Goal: Information Seeking & Learning: Learn about a topic

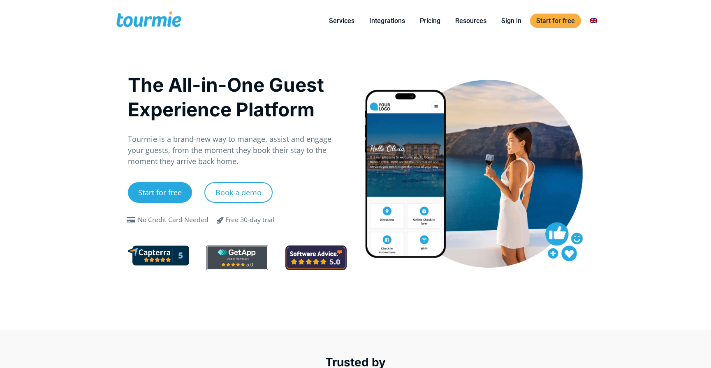
click at [426, 21] on link "Pricing" at bounding box center [430, 21] width 33 height 10
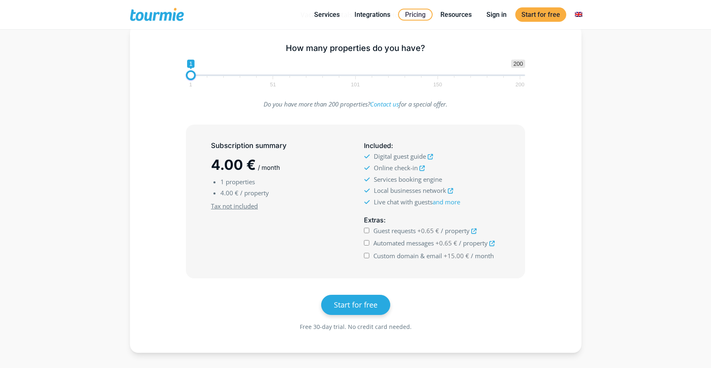
scroll to position [134, 0]
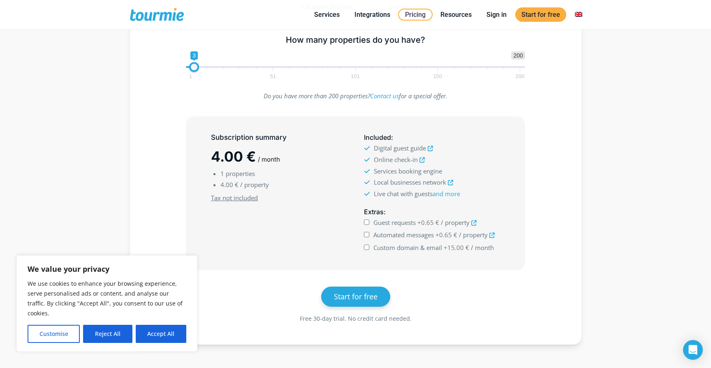
drag, startPoint x: 192, startPoint y: 68, endPoint x: 196, endPoint y: 69, distance: 4.1
click at [196, 69] on span at bounding box center [194, 67] width 10 height 10
type input "2"
click at [195, 69] on span at bounding box center [193, 67] width 10 height 10
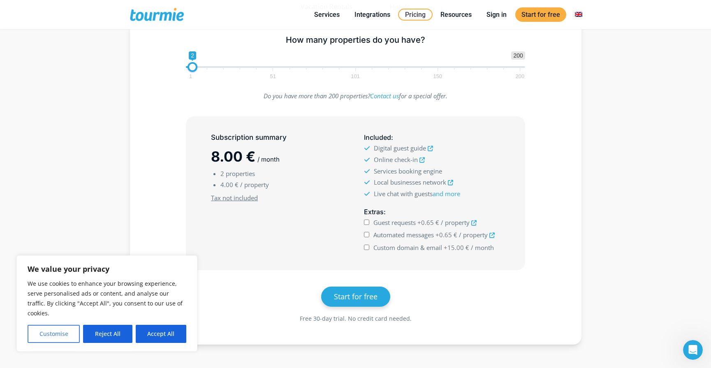
click at [61, 335] on button "Customise" at bounding box center [54, 334] width 52 height 18
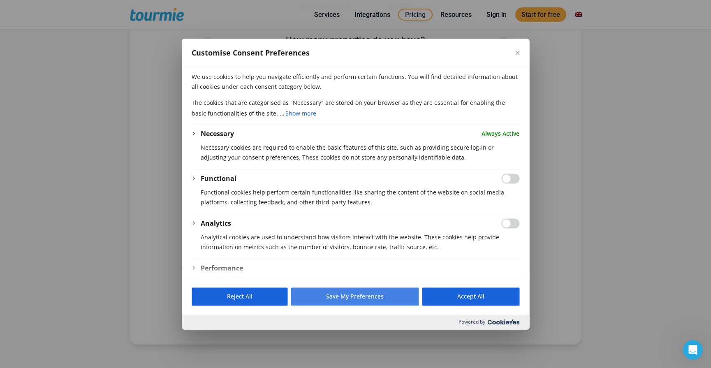
click at [340, 294] on button "Save My Preferences" at bounding box center [355, 296] width 128 height 18
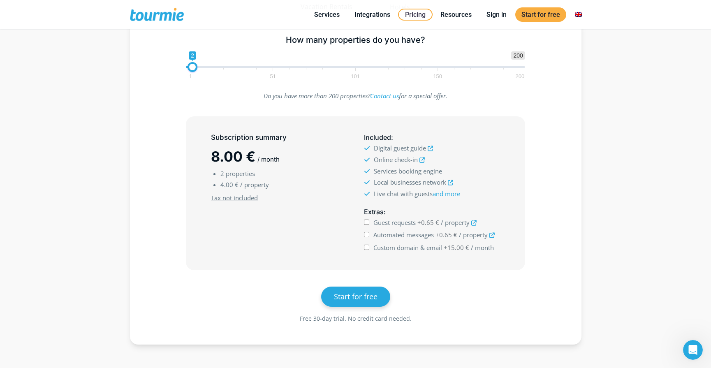
click at [432, 147] on icon at bounding box center [430, 148] width 5 height 5
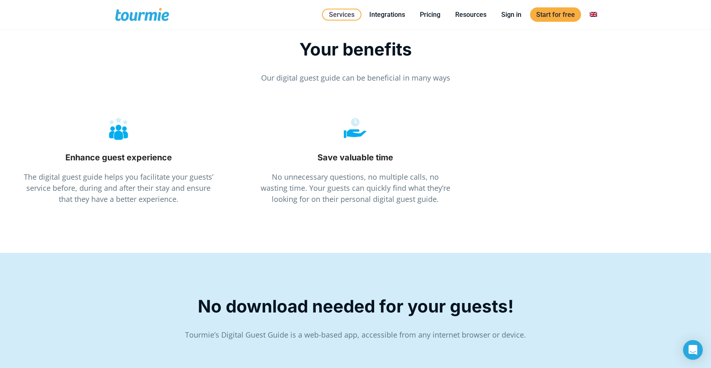
scroll to position [1070, 0]
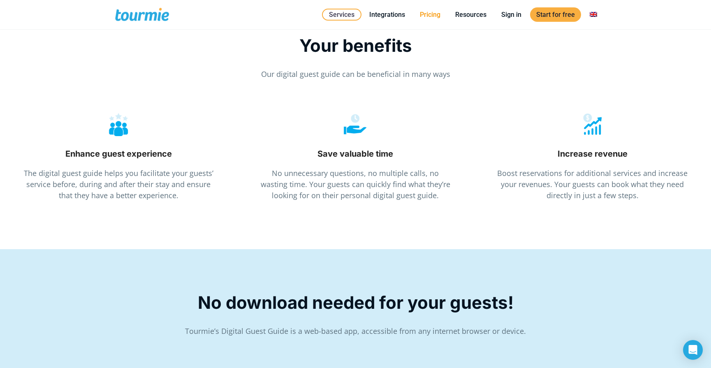
click at [435, 14] on link "Pricing" at bounding box center [430, 14] width 33 height 10
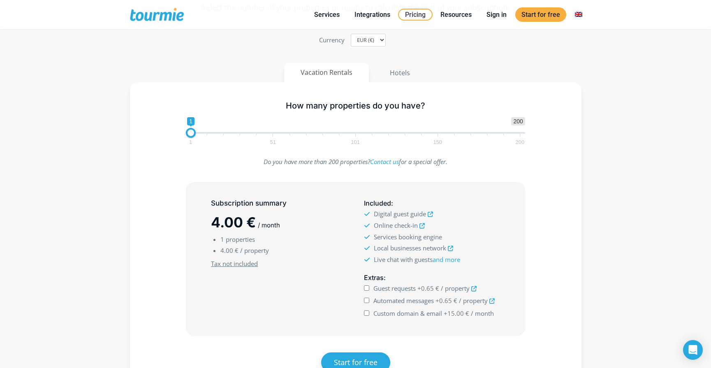
scroll to position [67, 0]
click at [422, 226] on icon at bounding box center [421, 226] width 5 height 5
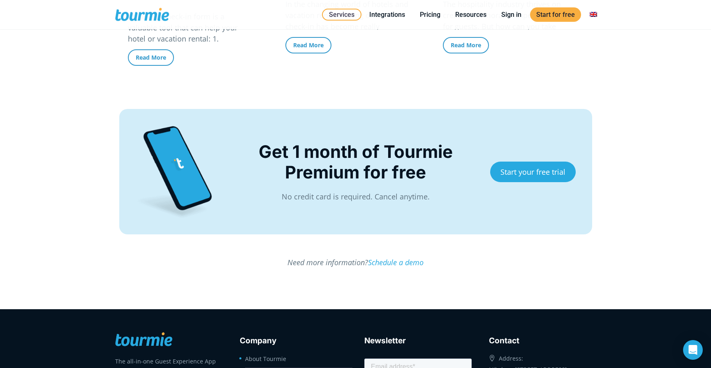
scroll to position [2082, 0]
